Goal: Task Accomplishment & Management: Use online tool/utility

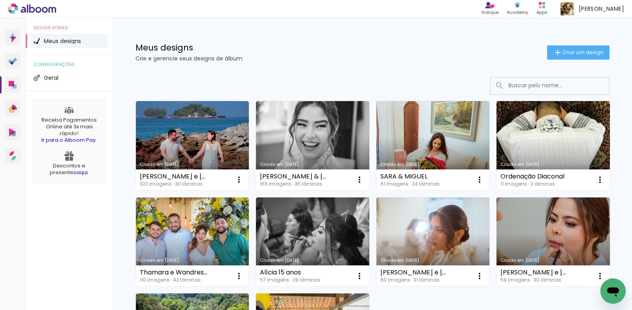
scroll to position [118, 0]
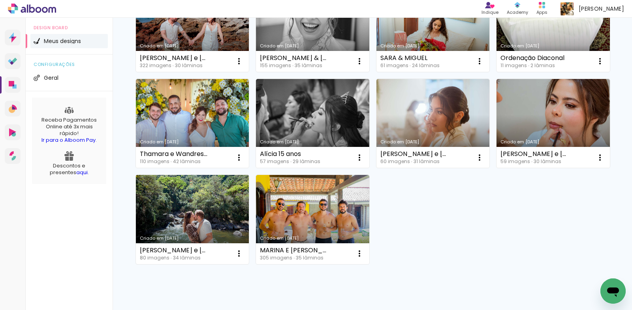
click at [249, 212] on link "Criado em [DATE]" at bounding box center [192, 219] width 113 height 89
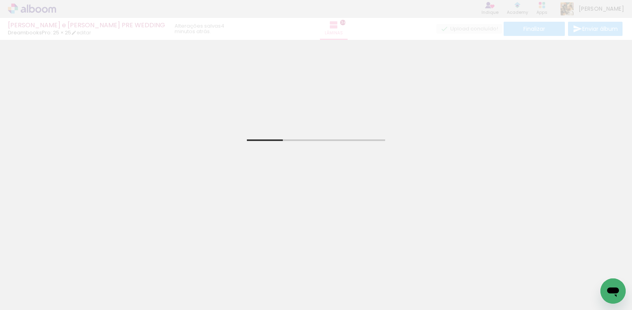
scroll to position [0, 2974]
